Goal: Obtain resource: Download file/media

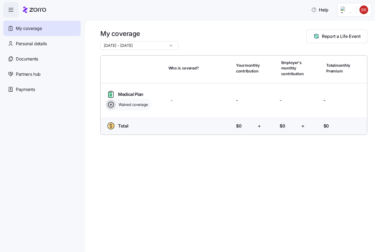
click at [27, 56] on span "Documents" at bounding box center [27, 59] width 22 height 7
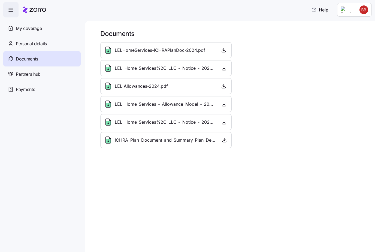
click at [198, 52] on span "LELHomeServices-ICHRAPlanDoc-2024.pdf" at bounding box center [160, 50] width 91 height 7
click at [225, 52] on icon "button" at bounding box center [223, 49] width 5 height 5
click at [225, 49] on icon "button" at bounding box center [223, 49] width 5 height 5
click at [111, 50] on icon at bounding box center [108, 50] width 5 height 7
click at [222, 68] on icon "button" at bounding box center [223, 67] width 5 height 5
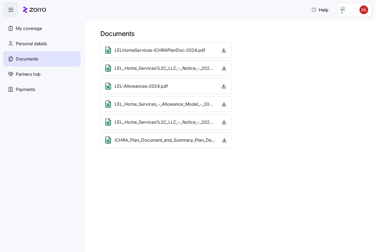
click at [226, 88] on icon "button" at bounding box center [224, 87] width 4 height 1
click at [215, 103] on span "LEL_Home_Services_-_Allowance_Model_-_2025.pdf" at bounding box center [165, 104] width 101 height 7
click at [224, 122] on icon "button" at bounding box center [223, 121] width 5 height 5
click at [232, 134] on div "LELHomeServices-ICHRAPlanDoc-2024.pdf LEL_Home_Services%2C_LLC_-_Notice_-_2025.…" at bounding box center [166, 95] width 136 height 110
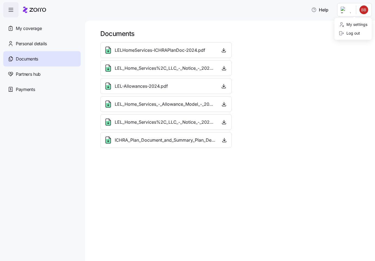
click at [359, 36] on div "Log out" at bounding box center [349, 33] width 21 height 6
